Goal: Find specific page/section: Find specific page/section

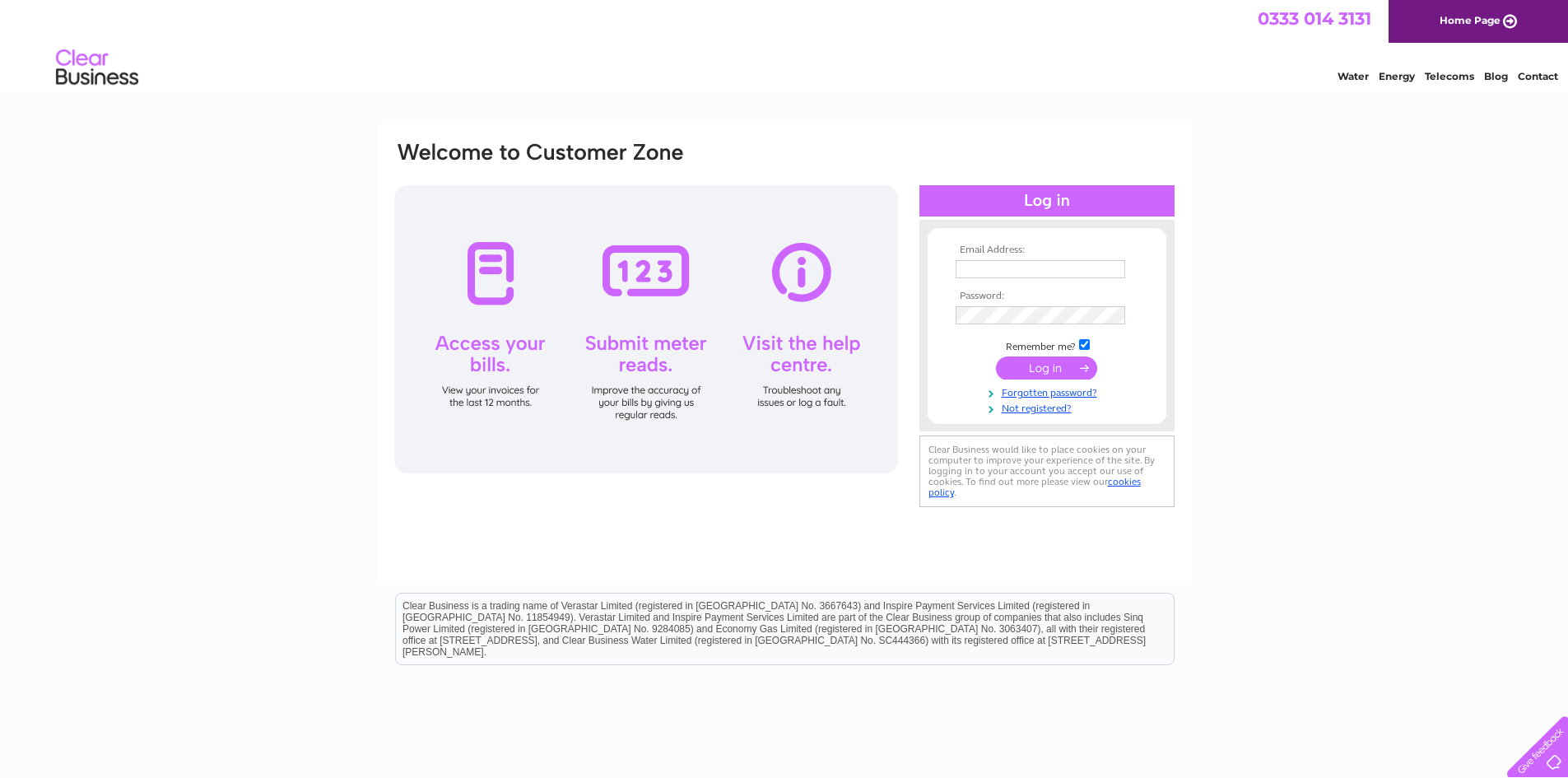
type input "clare@gmtscotland.co.uk"
click at [1046, 364] on input "submit" at bounding box center [1046, 367] width 101 height 23
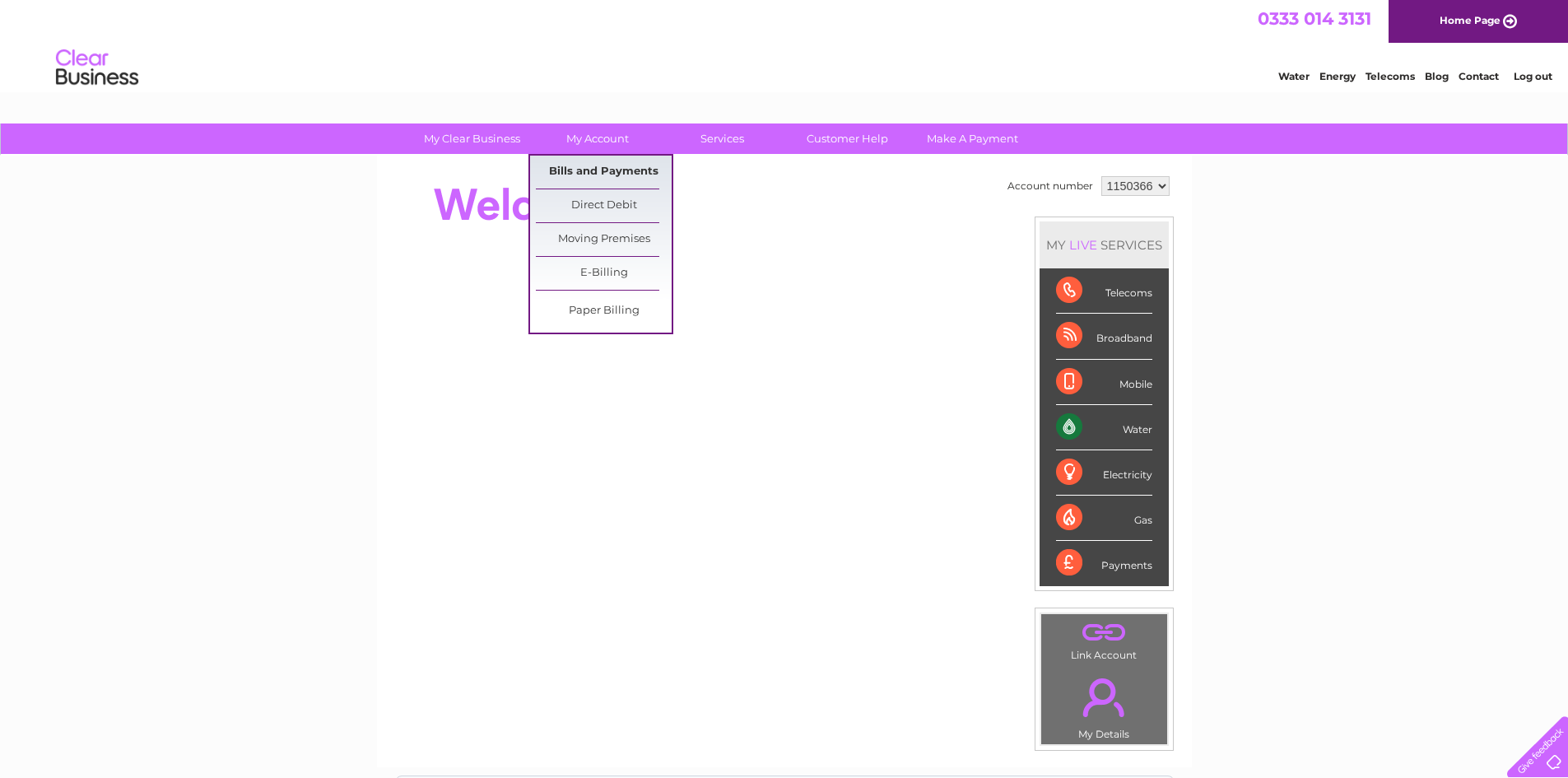
click at [581, 173] on link "Bills and Payments" at bounding box center [604, 172] width 136 height 33
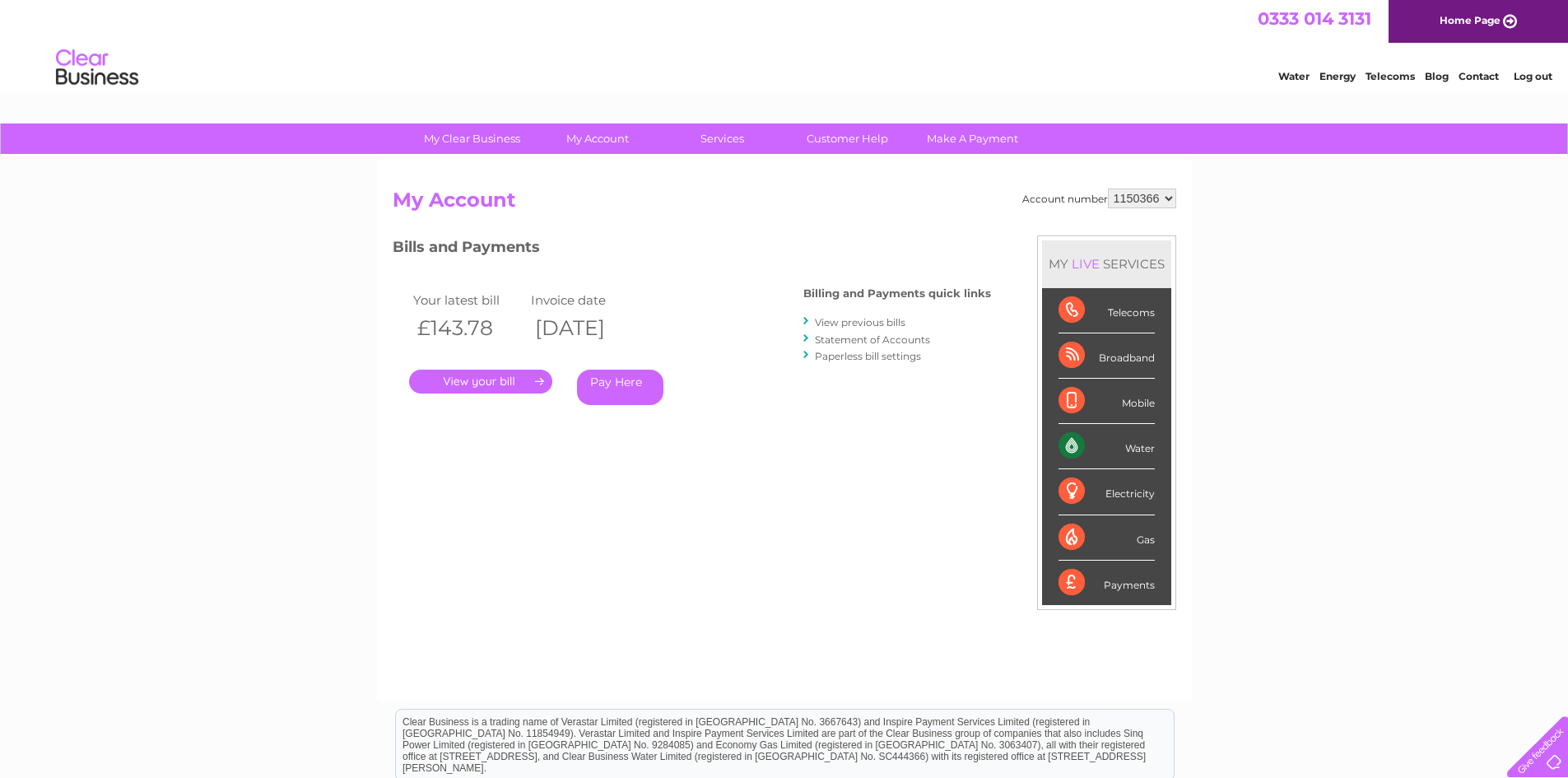
click at [494, 384] on link "." at bounding box center [481, 382] width 143 height 24
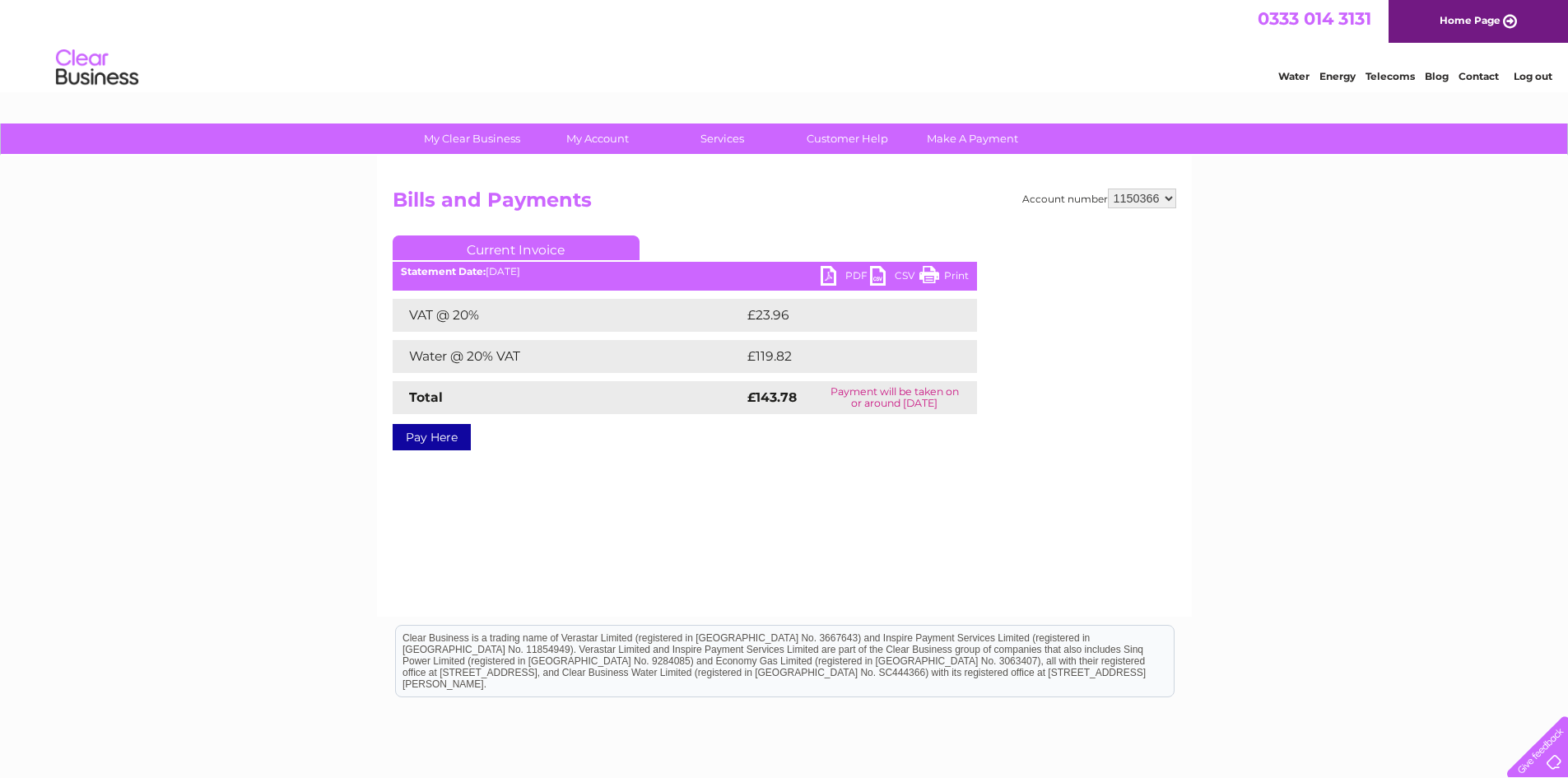
click at [849, 277] on link "PDF" at bounding box center [845, 278] width 49 height 24
